Goal: Information Seeking & Learning: Learn about a topic

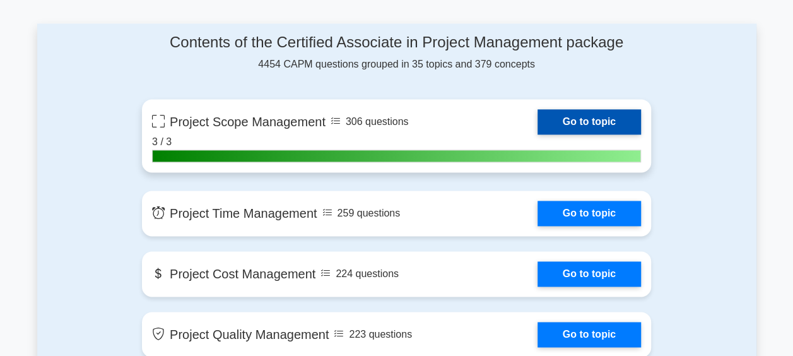
scroll to position [817, 0]
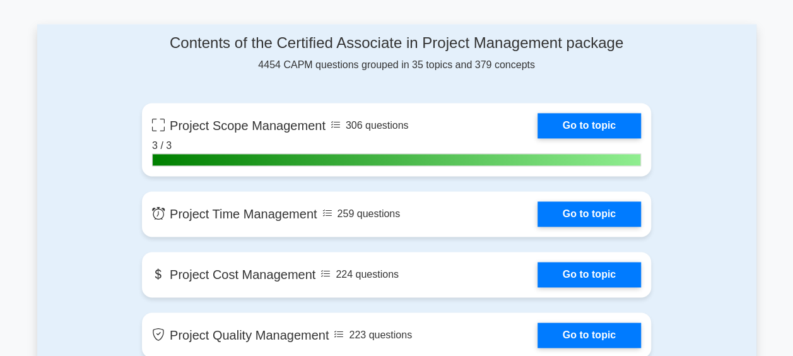
click at [422, 34] on h4 "Contents of the Certified Associate in Project Management package" at bounding box center [396, 43] width 509 height 18
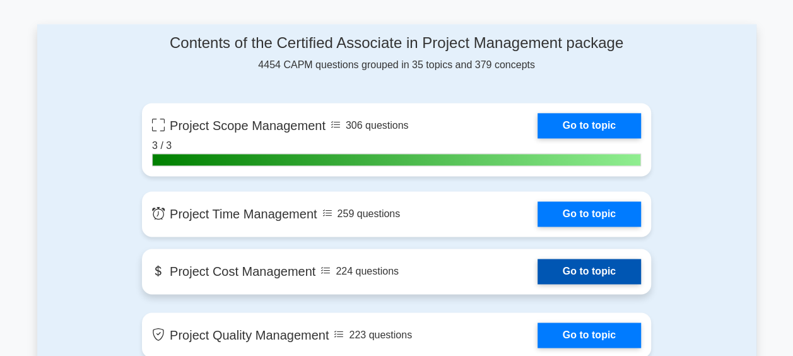
click at [538, 261] on link "Go to topic" at bounding box center [589, 271] width 103 height 25
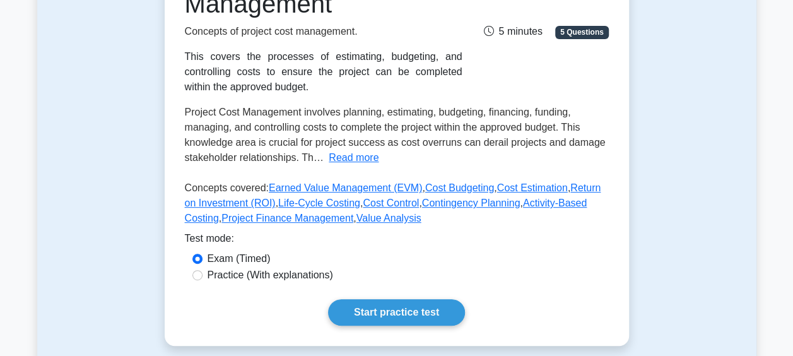
scroll to position [263, 0]
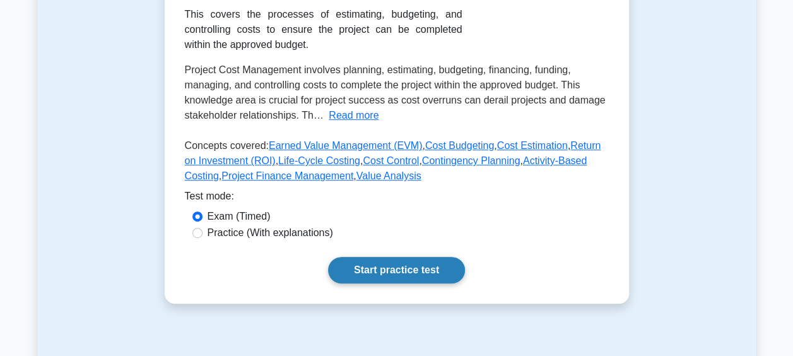
click at [408, 267] on link "Start practice test" at bounding box center [396, 270] width 137 height 27
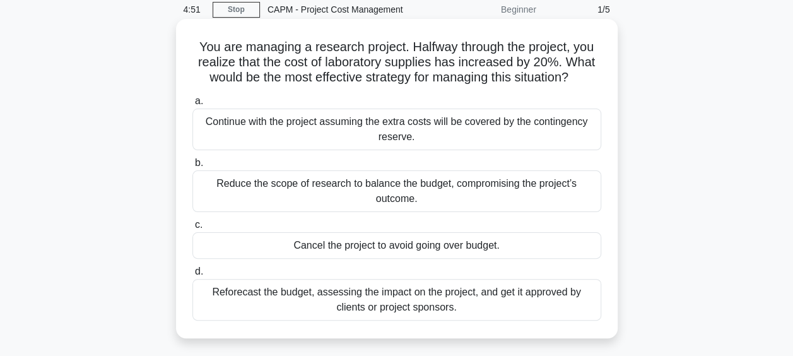
scroll to position [52, 0]
click at [556, 294] on div "Reforecast the budget, assessing the impact on the project, and get it approved…" at bounding box center [396, 299] width 409 height 42
click at [192, 275] on input "d. Reforecast the budget, assessing the impact on the project, and get it appro…" at bounding box center [192, 271] width 0 height 8
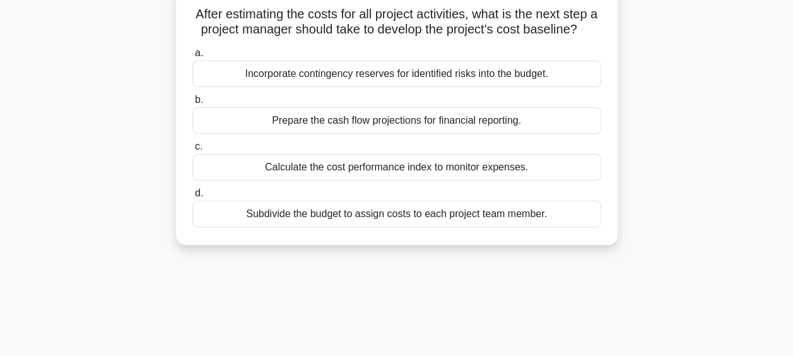
scroll to position [84, 0]
click at [496, 88] on div "Incorporate contingency reserves for identified risks into the budget." at bounding box center [396, 74] width 409 height 27
click at [192, 58] on input "a. Incorporate contingency reserves for identified risks into the budget." at bounding box center [192, 54] width 0 height 8
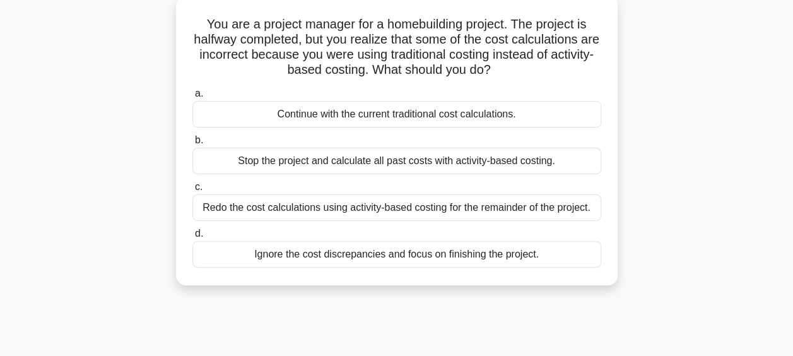
scroll to position [75, 0]
click at [552, 207] on div "Redo the cost calculations using activity-based costing for the remainder of th…" at bounding box center [396, 207] width 409 height 27
click at [192, 191] on input "c. Redo the cost calculations using activity-based costing for the remainder of…" at bounding box center [192, 186] width 0 height 8
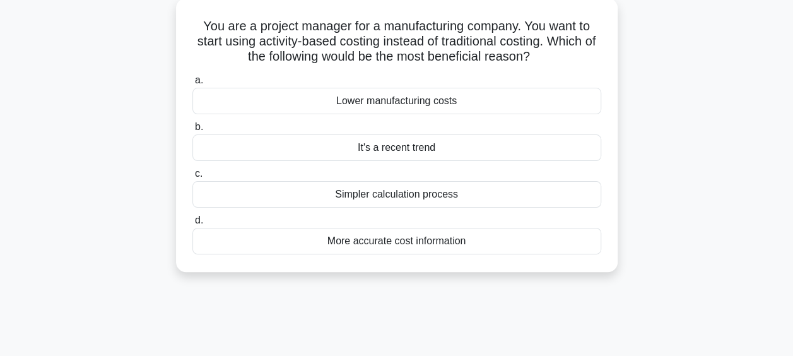
scroll to position [73, 0]
click at [555, 239] on div "More accurate cost information" at bounding box center [396, 240] width 409 height 27
click at [192, 224] on input "d. More accurate cost information" at bounding box center [192, 220] width 0 height 8
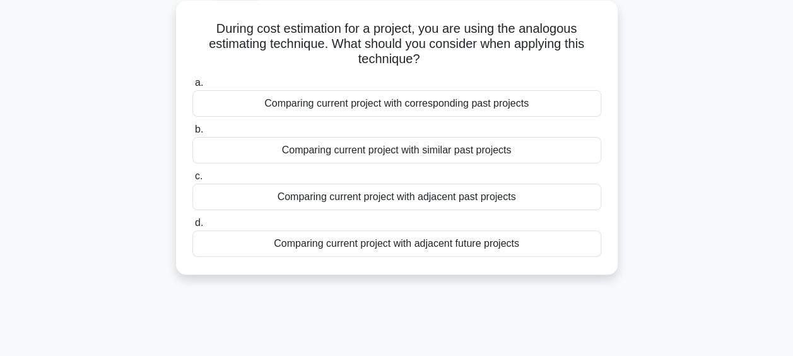
scroll to position [71, 0]
click at [525, 155] on div "Comparing current project with similar past projects" at bounding box center [396, 149] width 409 height 27
click at [192, 133] on input "b. Comparing current project with similar past projects" at bounding box center [192, 129] width 0 height 8
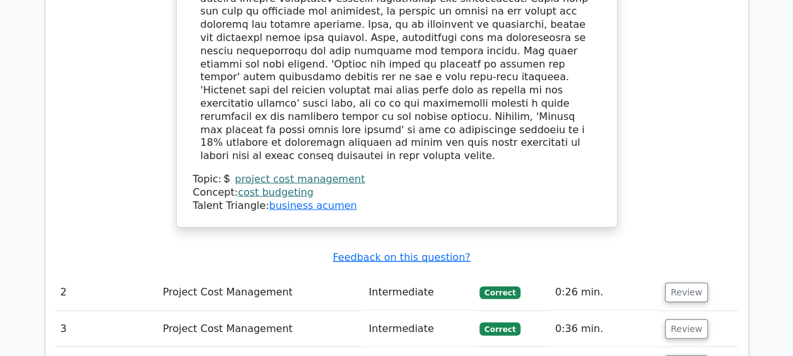
scroll to position [1408, 0]
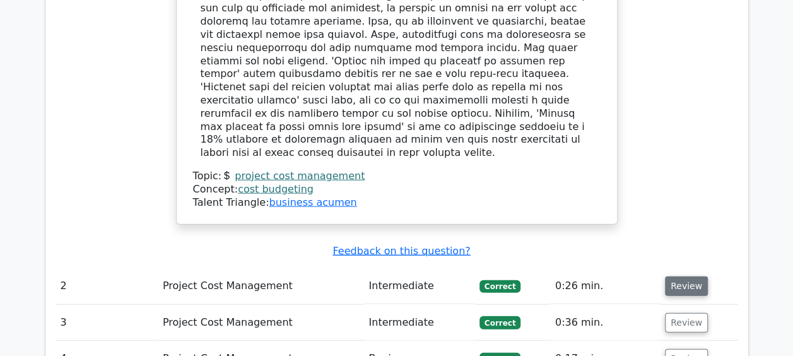
click at [684, 276] on button "Review" at bounding box center [686, 286] width 43 height 20
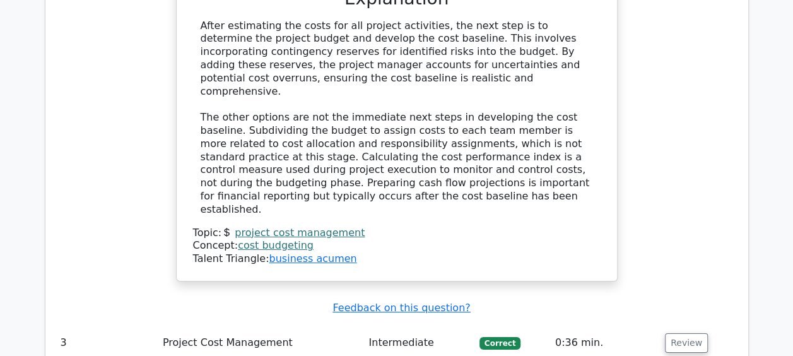
scroll to position [1983, 0]
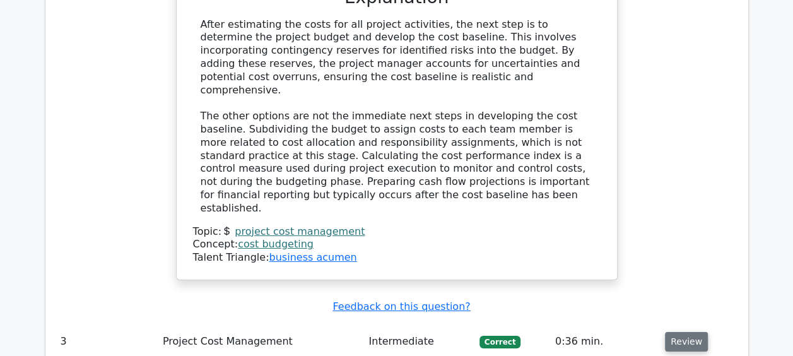
click at [683, 332] on button "Review" at bounding box center [686, 342] width 43 height 20
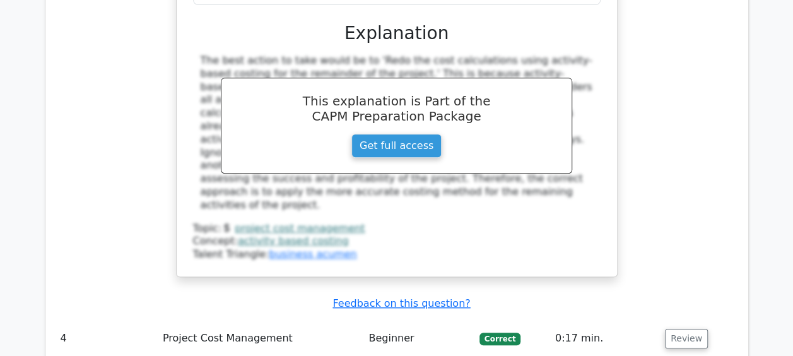
scroll to position [2621, 0]
click at [679, 328] on button "Review" at bounding box center [686, 338] width 43 height 20
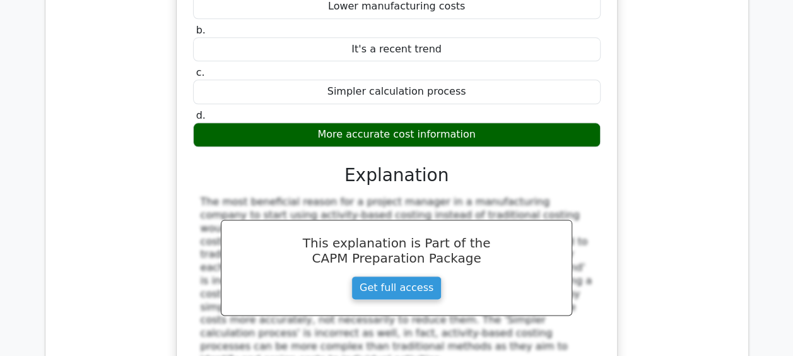
scroll to position [3086, 0]
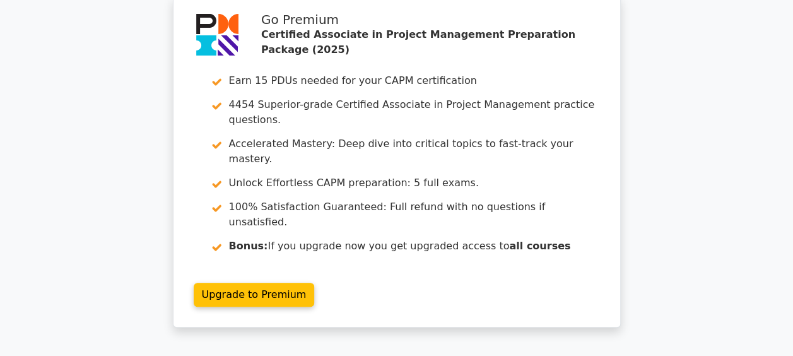
scroll to position [0, 0]
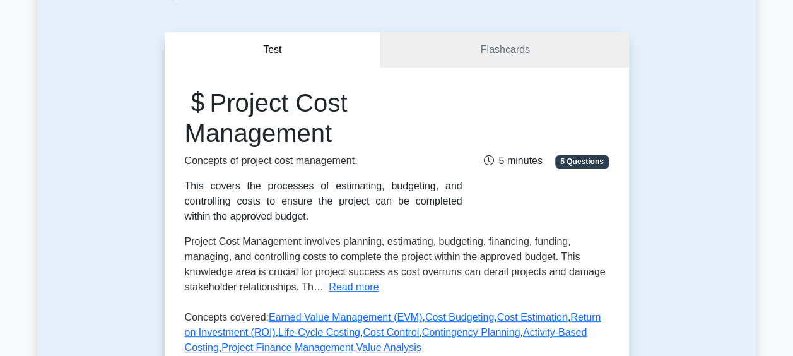
scroll to position [88, 0]
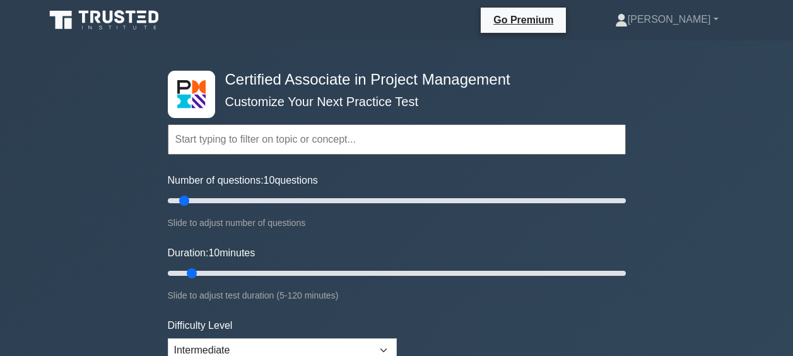
select select "intermediate"
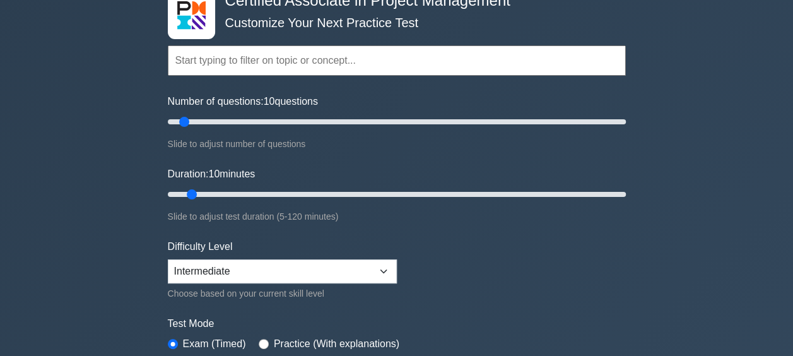
scroll to position [51, 0]
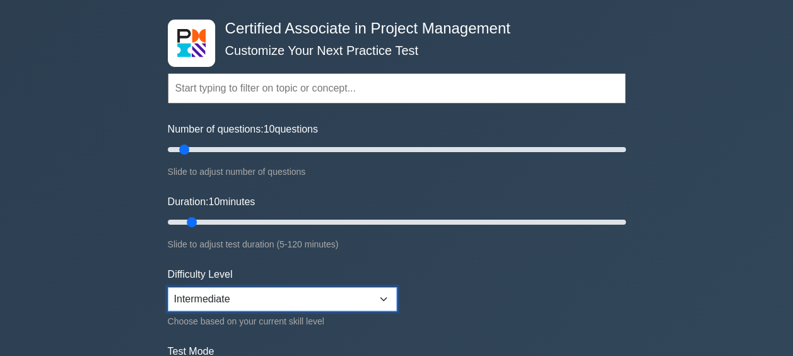
click at [382, 293] on select "Beginner Intermediate Expert" at bounding box center [282, 299] width 229 height 24
click at [473, 290] on form "Topics Project Scope Management Project Time Management Project Cost Management…" at bounding box center [397, 230] width 458 height 390
